Goal: Task Accomplishment & Management: Manage account settings

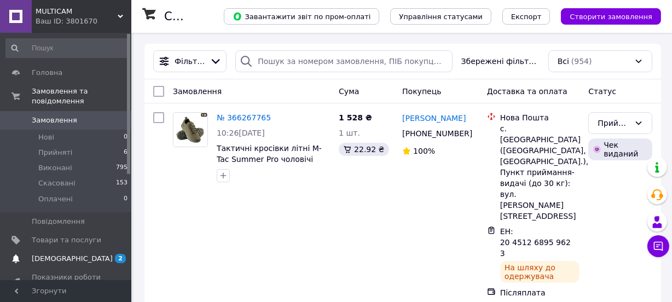
click at [79, 254] on span "[DEMOGRAPHIC_DATA]" at bounding box center [67, 259] width 70 height 10
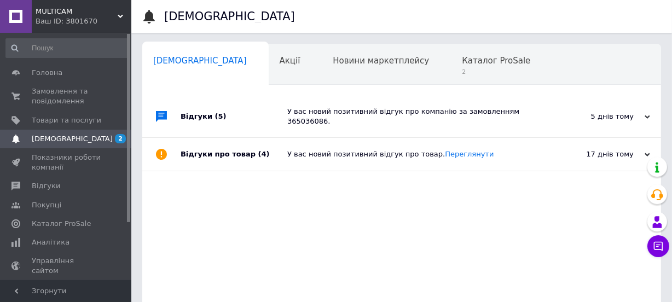
scroll to position [0, 5]
click at [200, 109] on div "Відгуки (5)" at bounding box center [234, 117] width 107 height 42
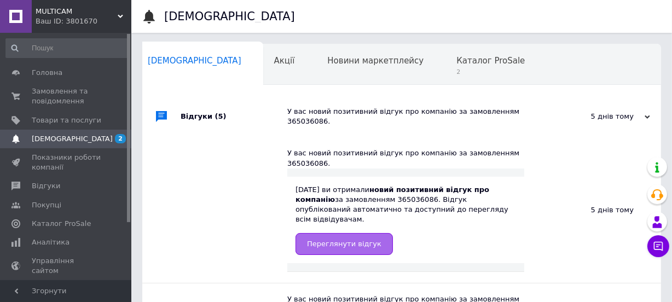
click at [339, 240] on span "Переглянути відгук" at bounding box center [344, 244] width 74 height 8
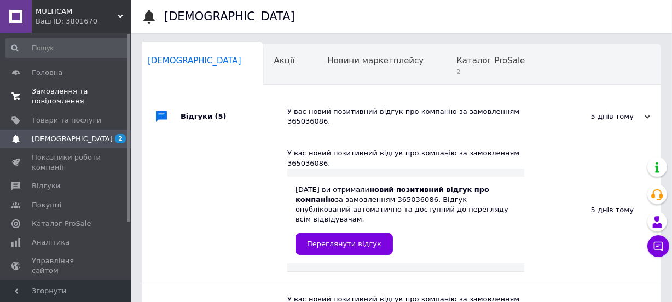
click at [68, 88] on span "Замовлення та повідомлення" at bounding box center [67, 96] width 70 height 20
